Goal: Navigation & Orientation: Find specific page/section

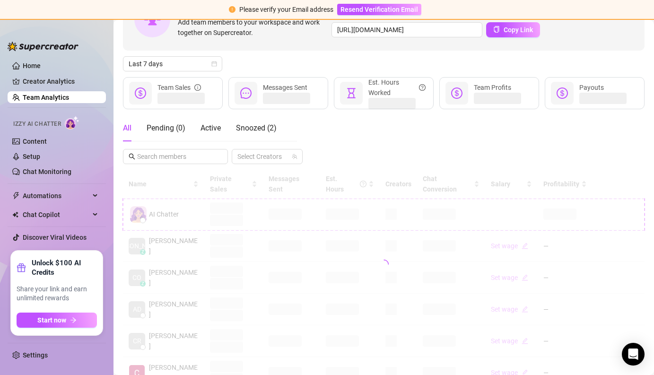
scroll to position [175, 0]
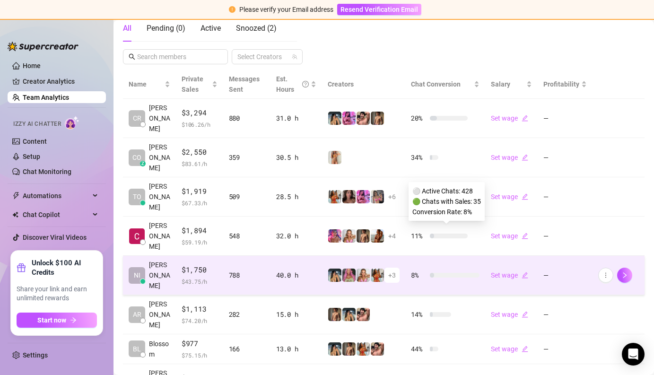
click at [412, 270] on span "8 %" at bounding box center [418, 275] width 15 height 10
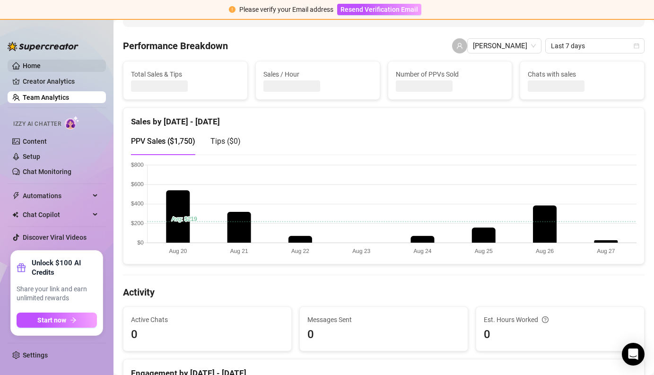
click at [41, 66] on link "Home" at bounding box center [32, 66] width 18 height 8
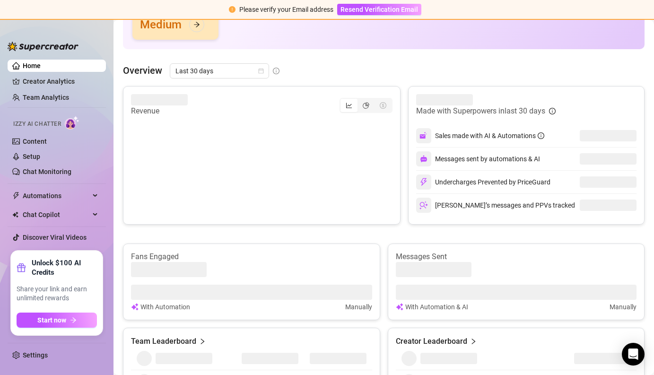
click at [50, 108] on li at bounding box center [57, 107] width 98 height 0
click at [50, 104] on ul "Home Creator Analytics Team Analytics Izzy AI Chatter Content Setup Chat Monito…" at bounding box center [57, 151] width 98 height 191
click at [51, 100] on link "Team Analytics" at bounding box center [46, 98] width 46 height 8
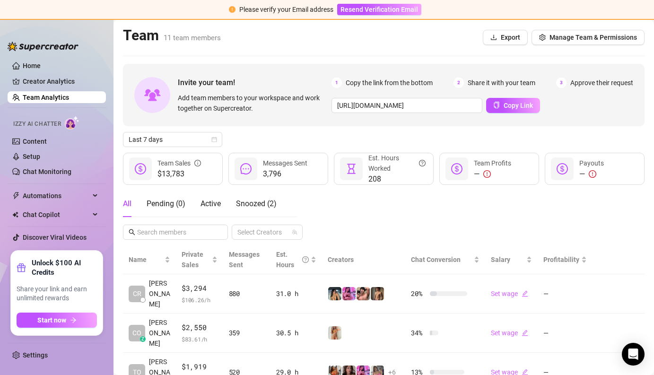
scroll to position [189, 0]
